Goal: Transaction & Acquisition: Purchase product/service

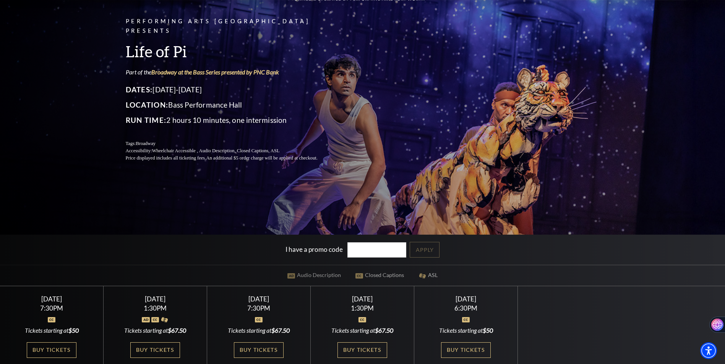
scroll to position [153, 0]
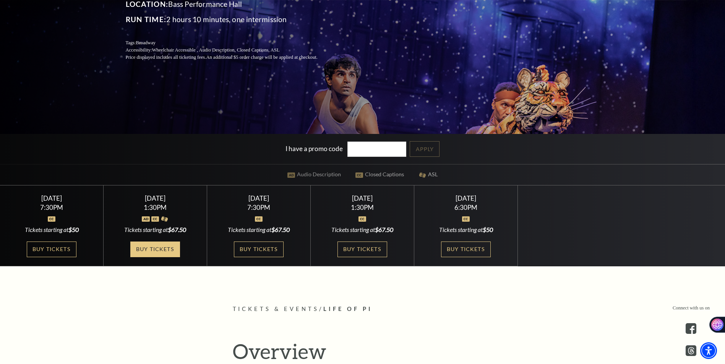
click at [163, 249] on link "Buy Tickets" at bounding box center [155, 250] width 50 height 16
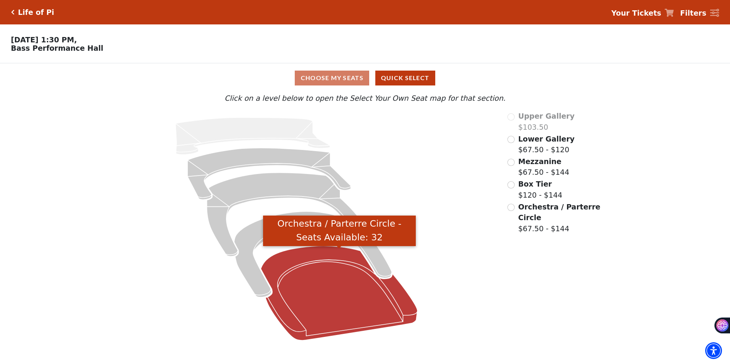
click at [295, 257] on icon "Orchestra / Parterre Circle - Seats Available: 32" at bounding box center [339, 293] width 157 height 94
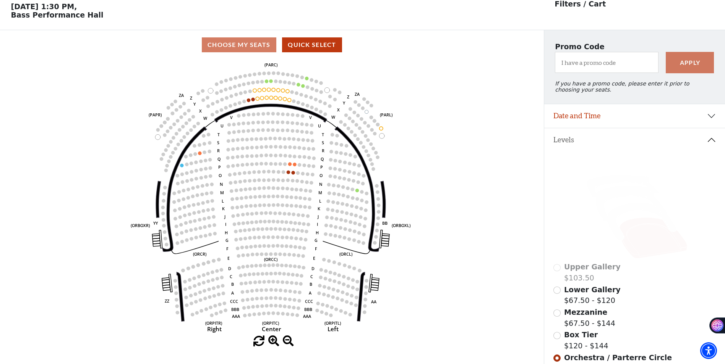
scroll to position [36, 0]
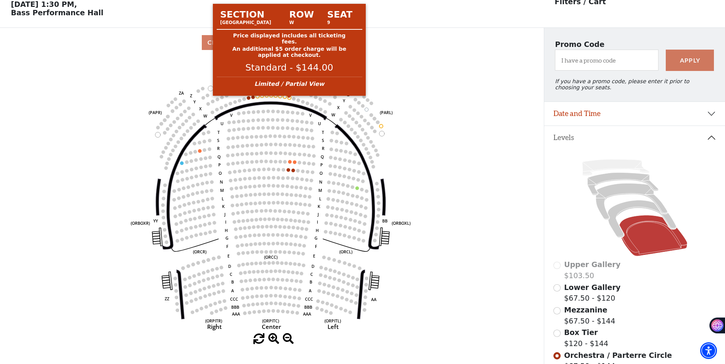
click at [288, 99] on circle at bounding box center [289, 97] width 3 height 3
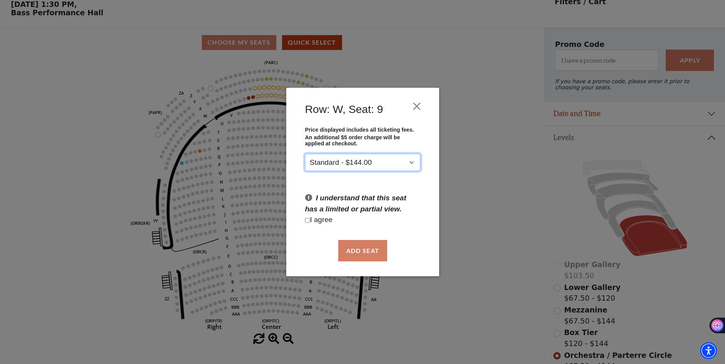
click at [414, 161] on select "Standard - $144.00" at bounding box center [362, 162] width 115 height 17
click at [412, 160] on select "Standard - $144.00" at bounding box center [362, 162] width 115 height 17
click at [417, 110] on button "Close" at bounding box center [416, 106] width 15 height 15
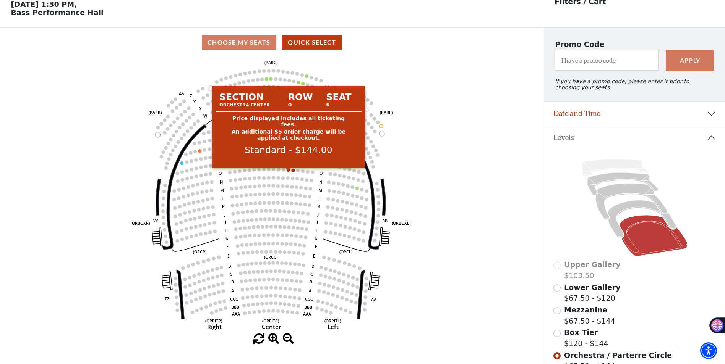
click at [287, 172] on circle at bounding box center [287, 169] width 3 height 3
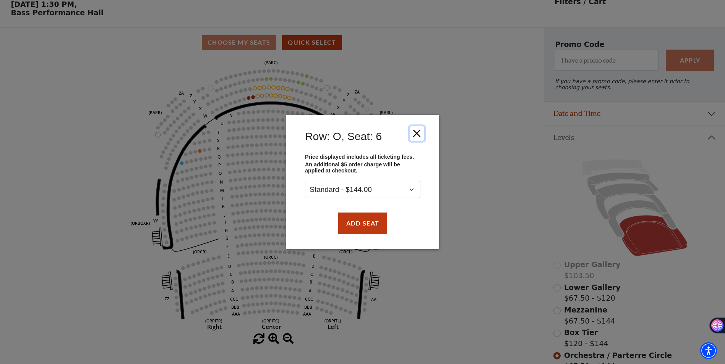
click at [416, 135] on button "Close" at bounding box center [416, 133] width 15 height 15
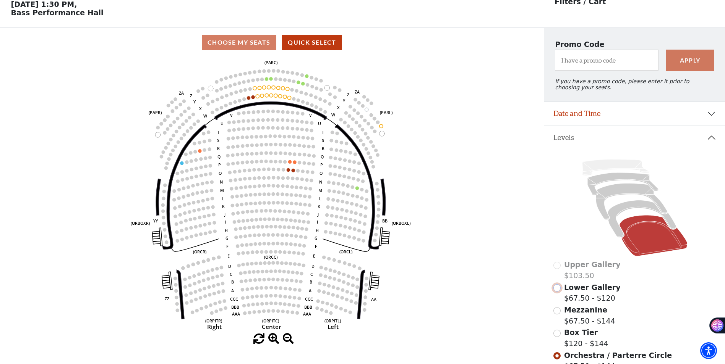
click at [558, 292] on input "Lower Gallery$67.50 - $120\a" at bounding box center [556, 288] width 7 height 7
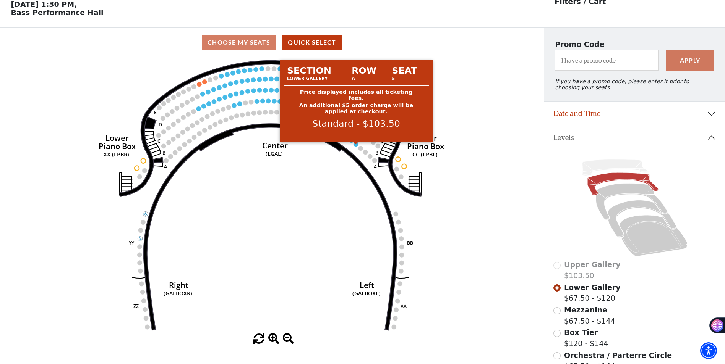
click at [354, 147] on circle at bounding box center [355, 144] width 5 height 5
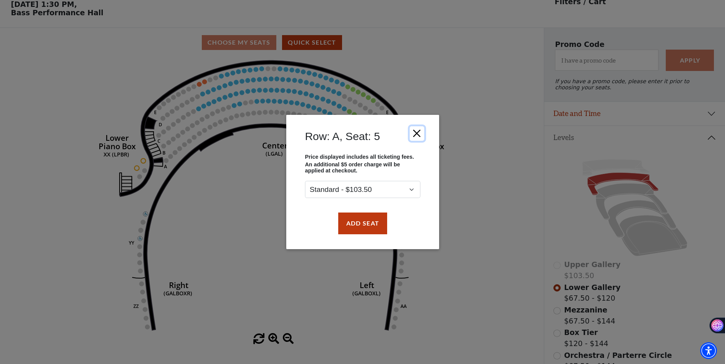
click at [416, 132] on button "Close" at bounding box center [416, 133] width 15 height 15
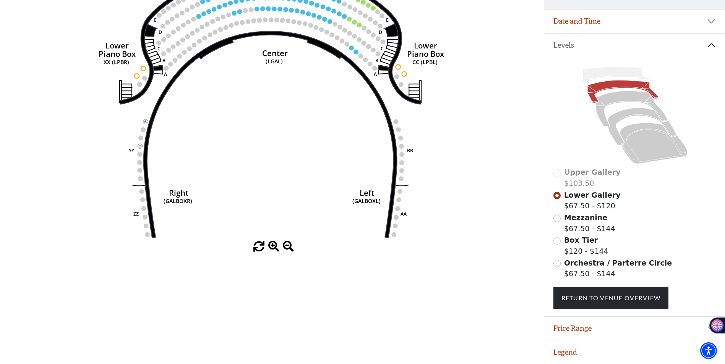
scroll to position [133, 0]
